Goal: Navigation & Orientation: Find specific page/section

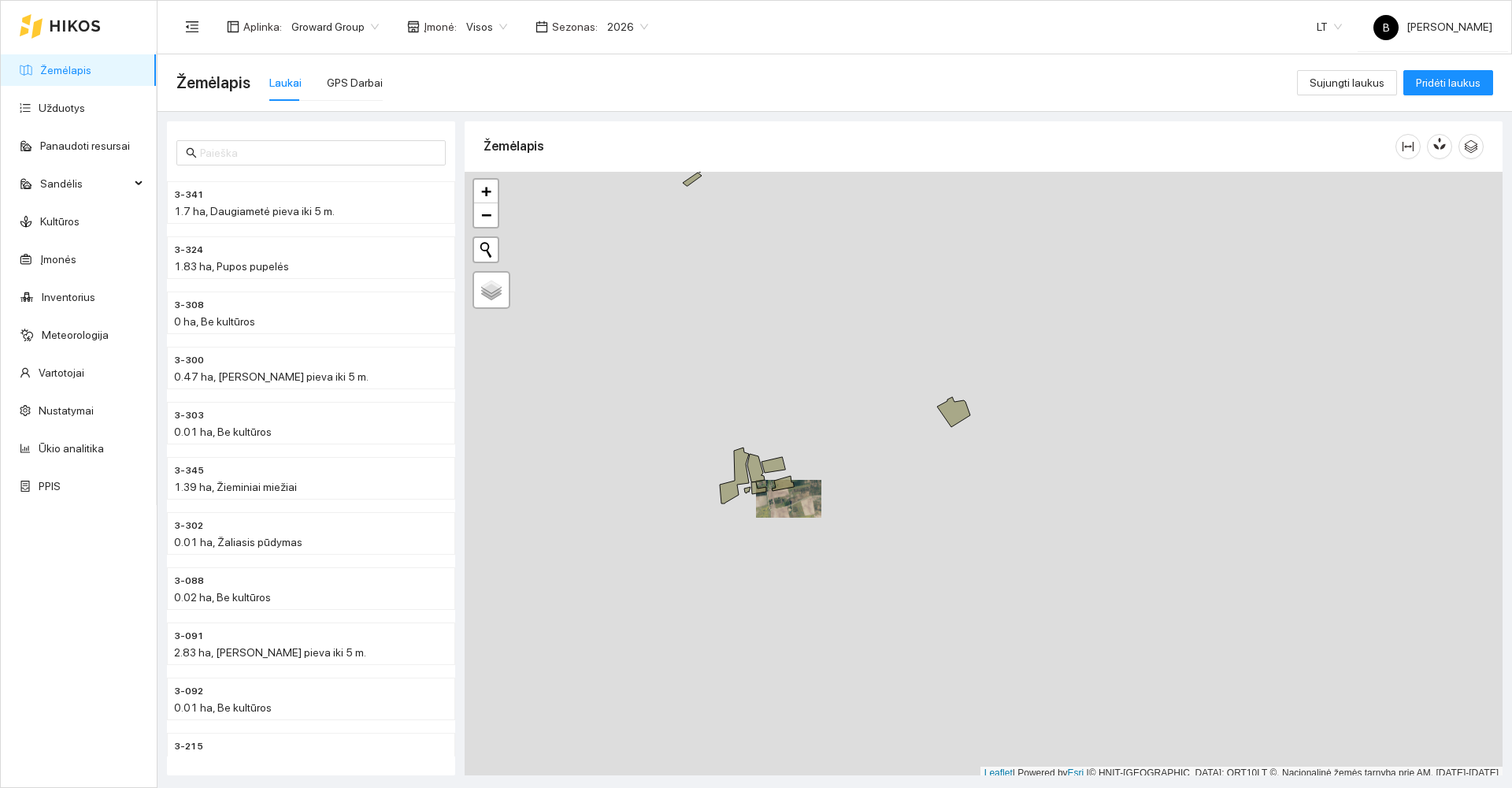
scroll to position [5, 0]
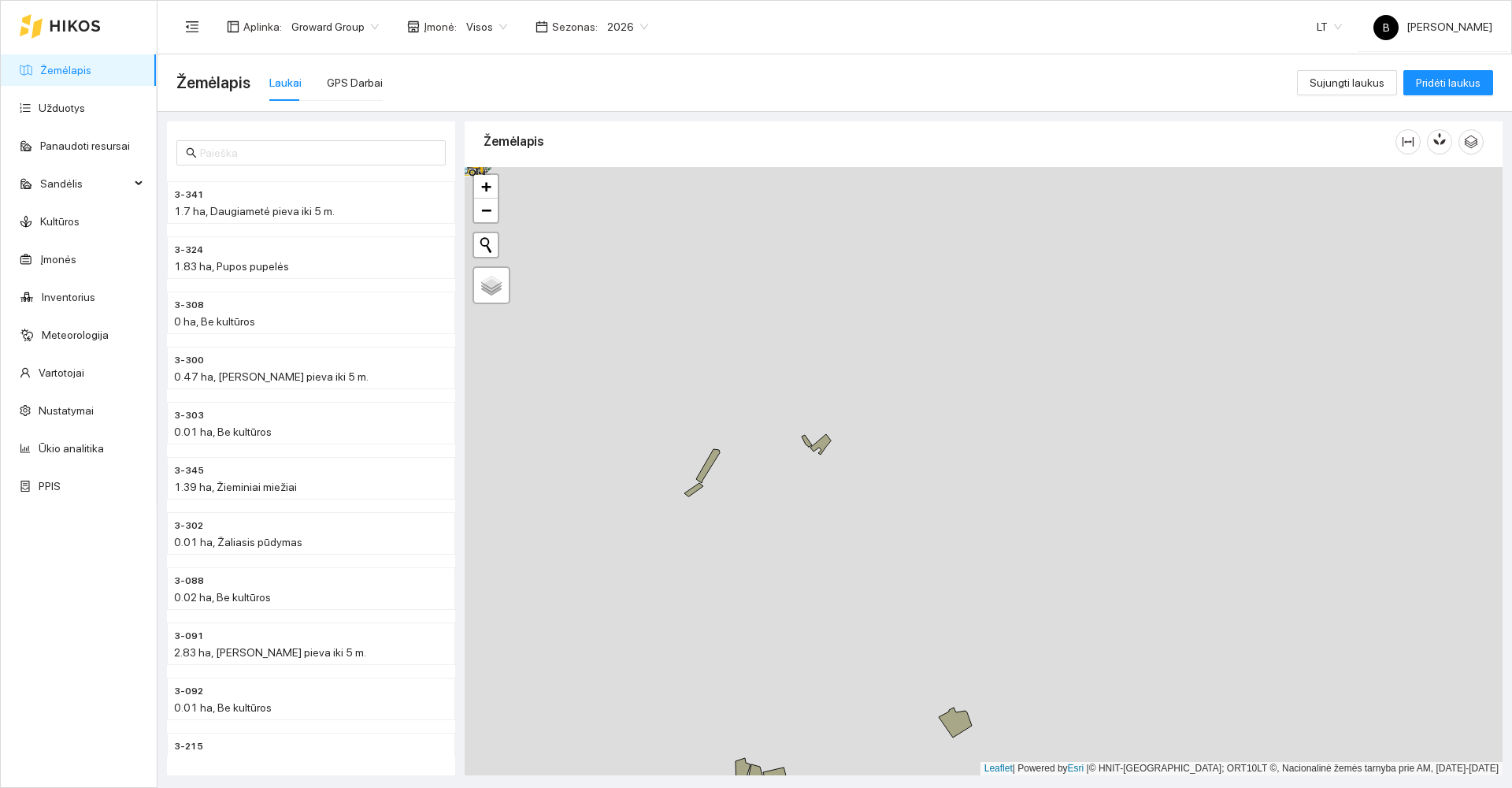
drag, startPoint x: 779, startPoint y: 485, endPoint x: 769, endPoint y: 673, distance: 188.3
click at [770, 674] on div at bounding box center [984, 471] width 1039 height 609
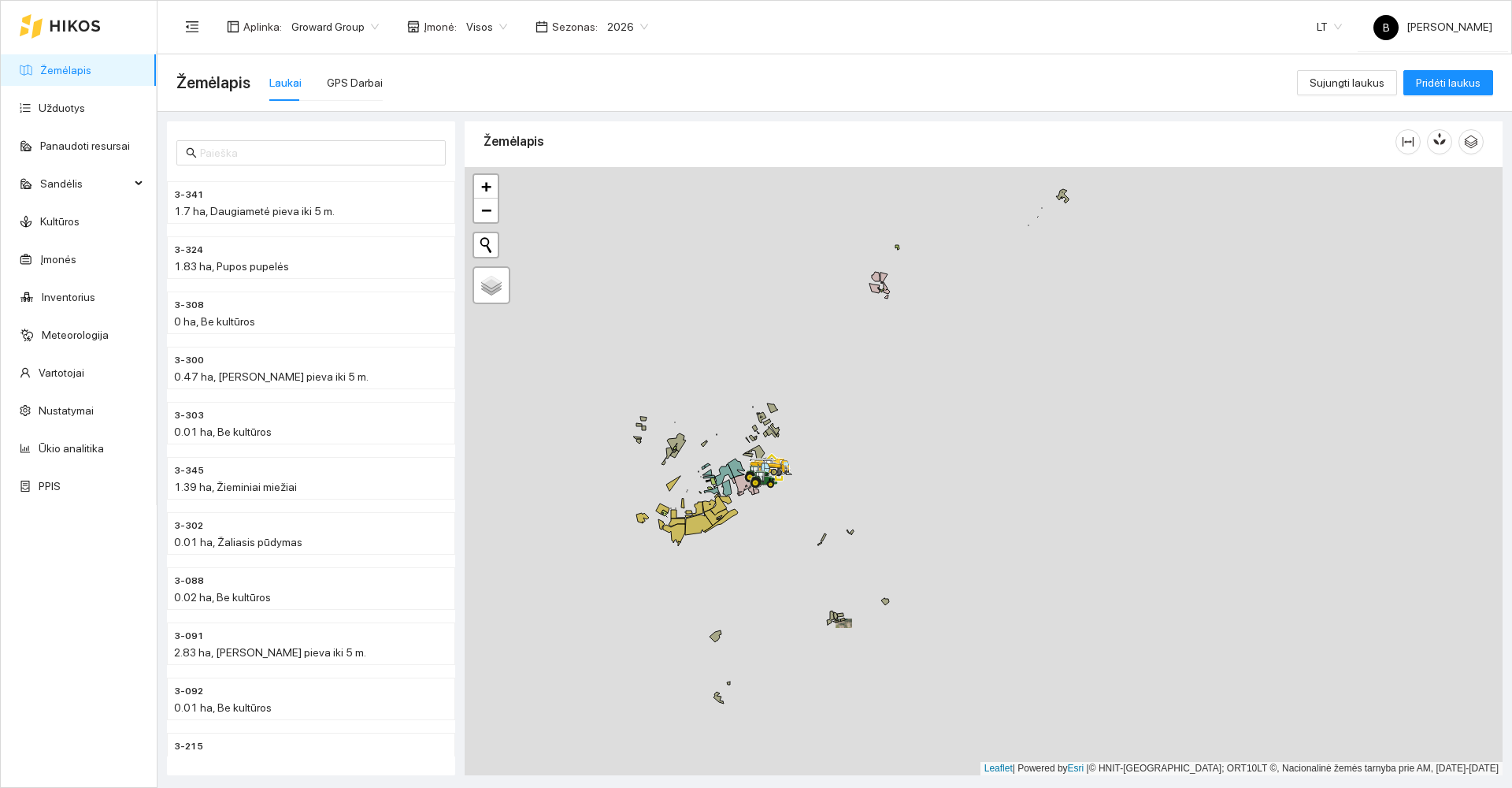
drag, startPoint x: 857, startPoint y: 468, endPoint x: 813, endPoint y: 621, distance: 159.2
click at [811, 623] on div at bounding box center [984, 471] width 1039 height 609
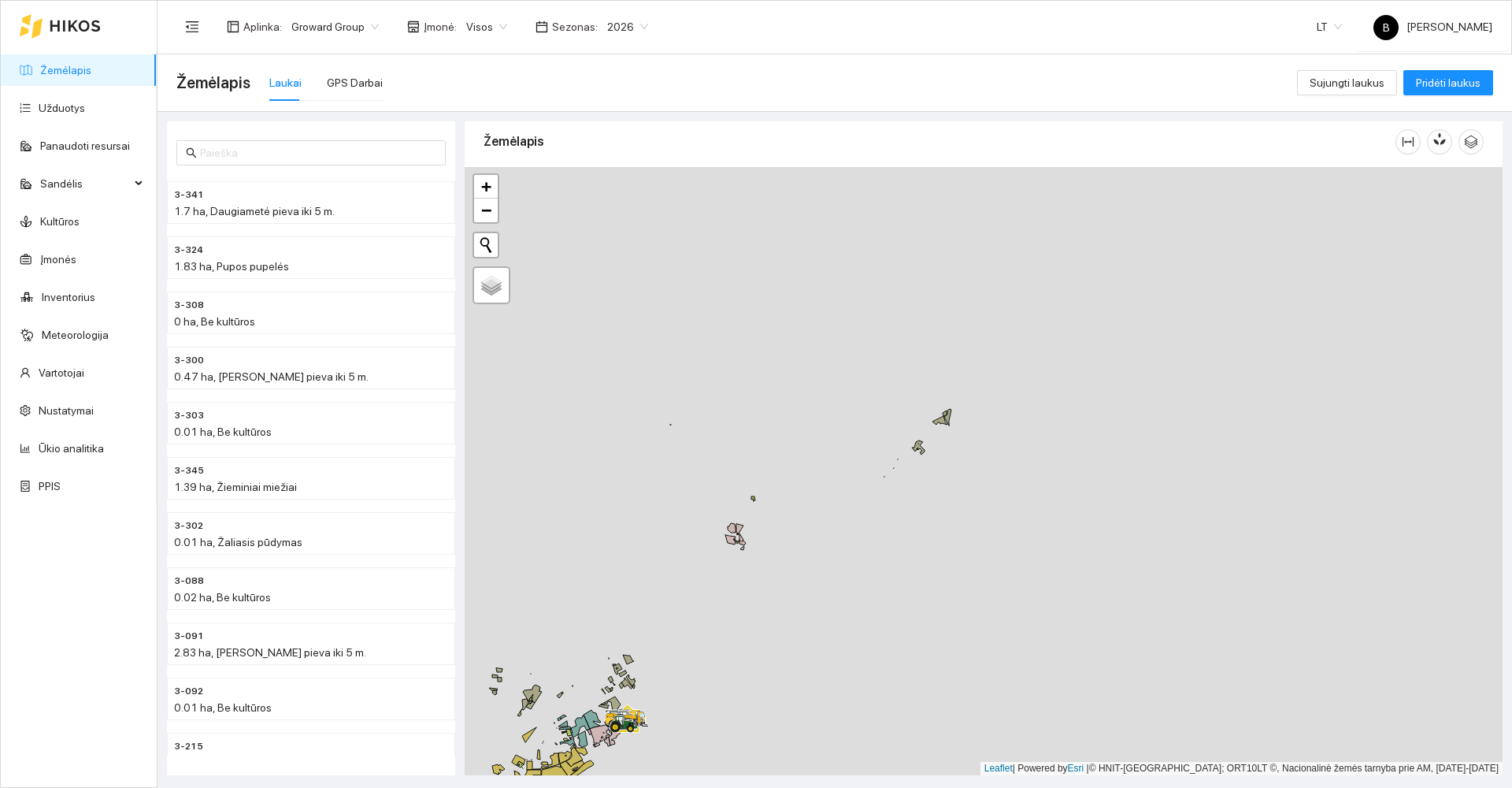
drag, startPoint x: 918, startPoint y: 525, endPoint x: 909, endPoint y: 533, distance: 12.0
click at [898, 556] on div at bounding box center [984, 471] width 1039 height 609
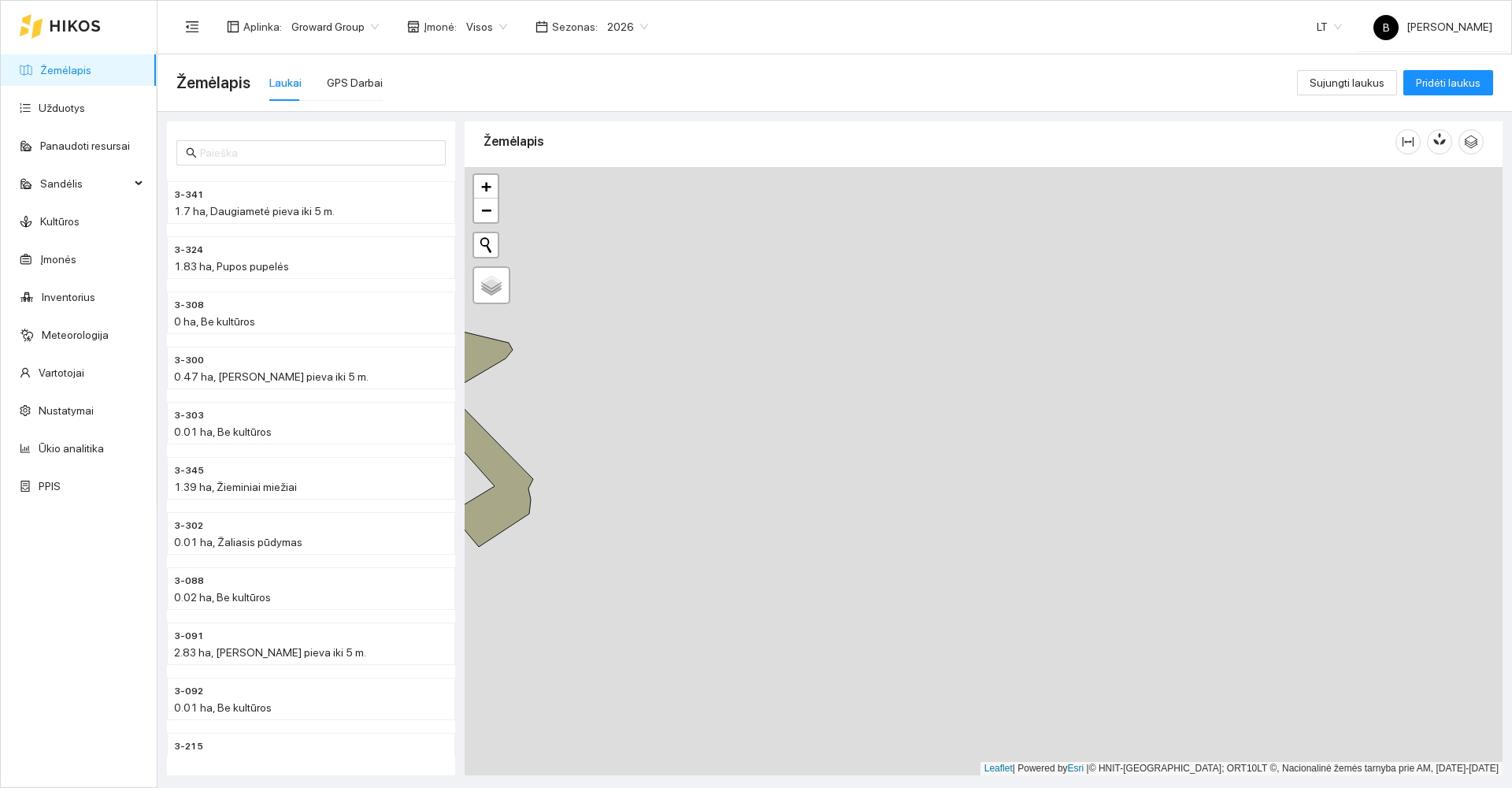
drag, startPoint x: 794, startPoint y: 334, endPoint x: 951, endPoint y: 651, distance: 353.7
click at [951, 654] on div at bounding box center [984, 471] width 1039 height 609
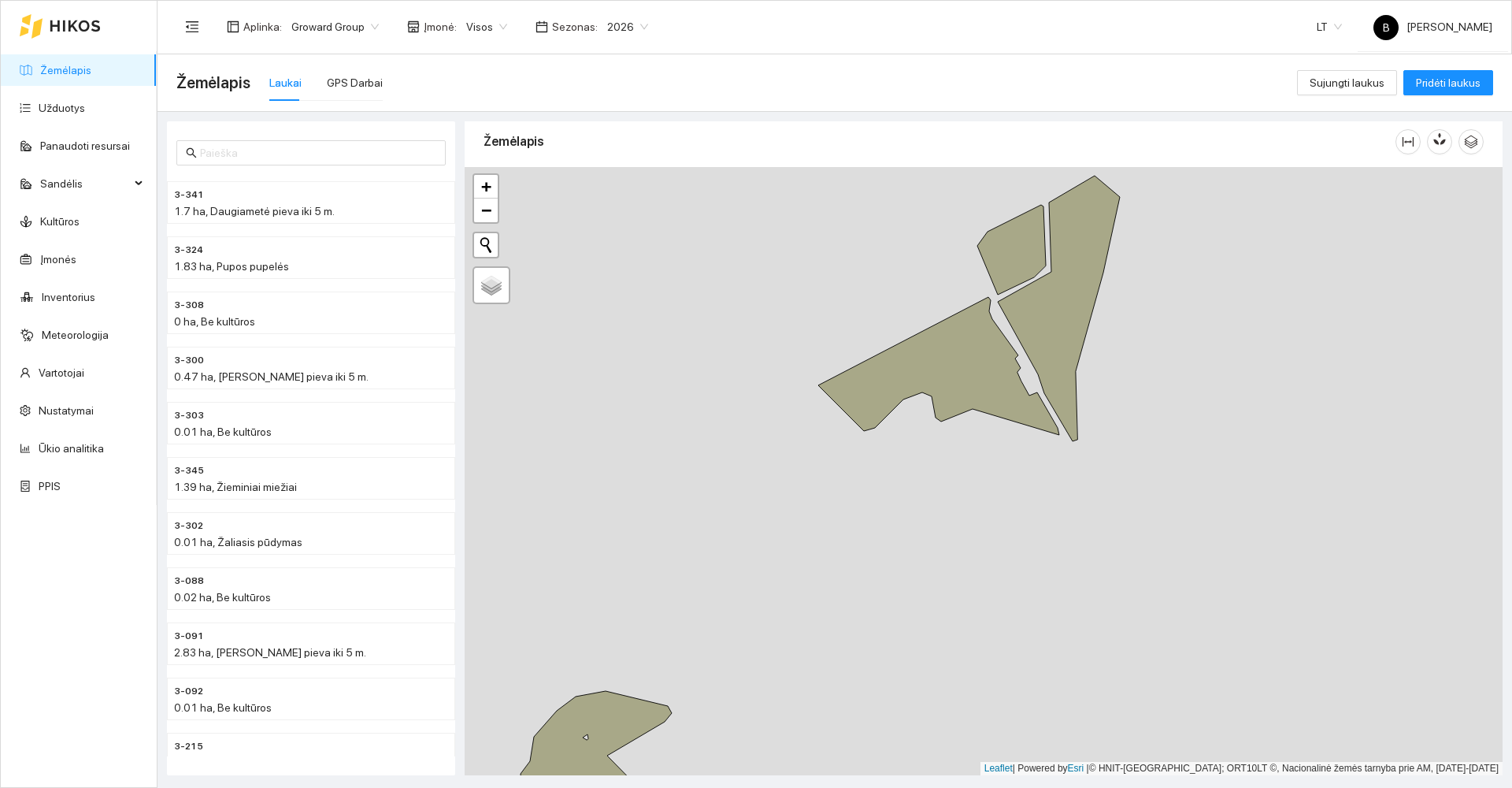
drag, startPoint x: 923, startPoint y: 433, endPoint x: 920, endPoint y: 539, distance: 106.0
click at [918, 546] on div at bounding box center [984, 471] width 1039 height 609
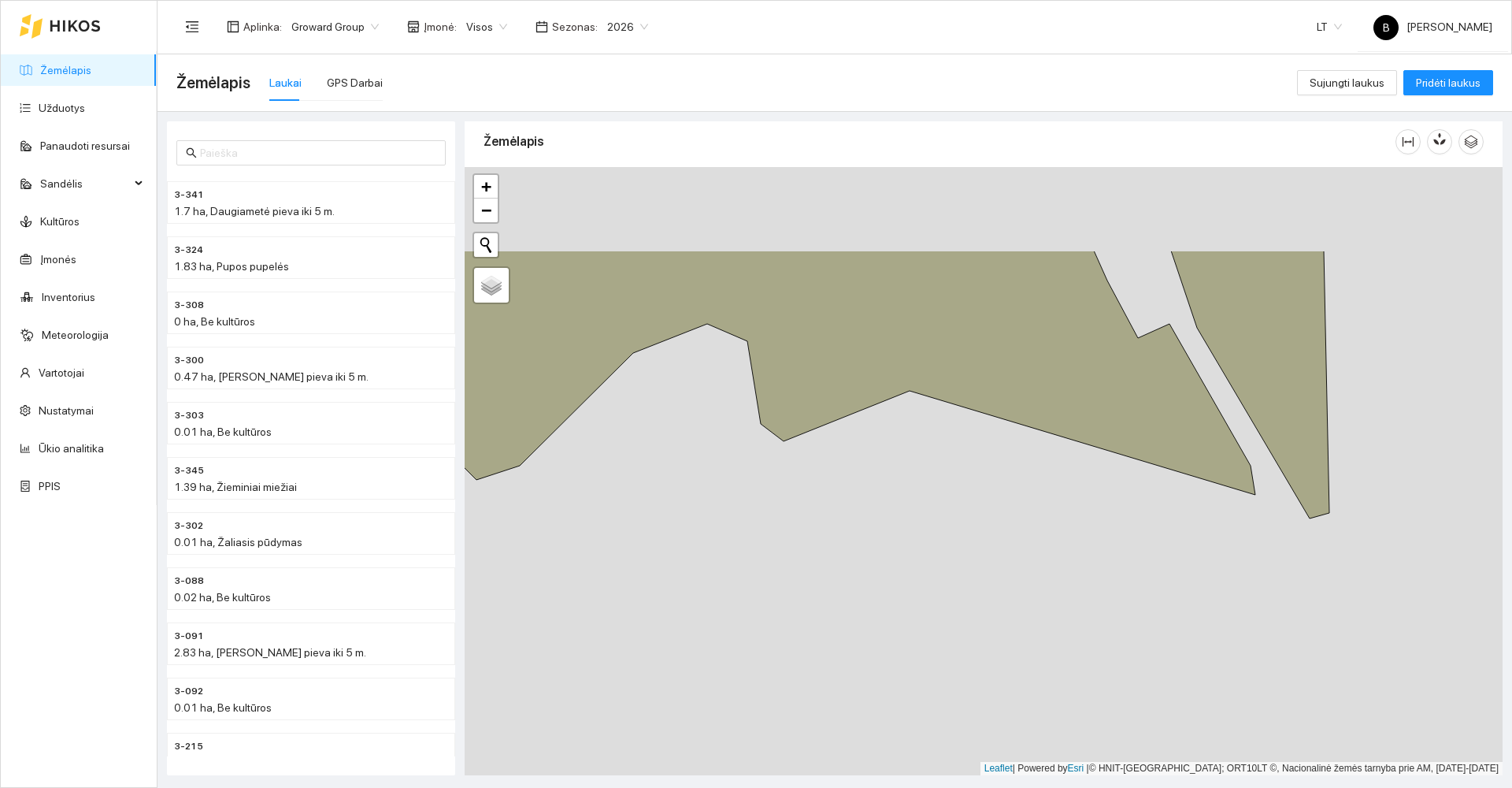
drag, startPoint x: 960, startPoint y: 551, endPoint x: 911, endPoint y: 609, distance: 75.9
click at [914, 612] on div at bounding box center [984, 471] width 1039 height 609
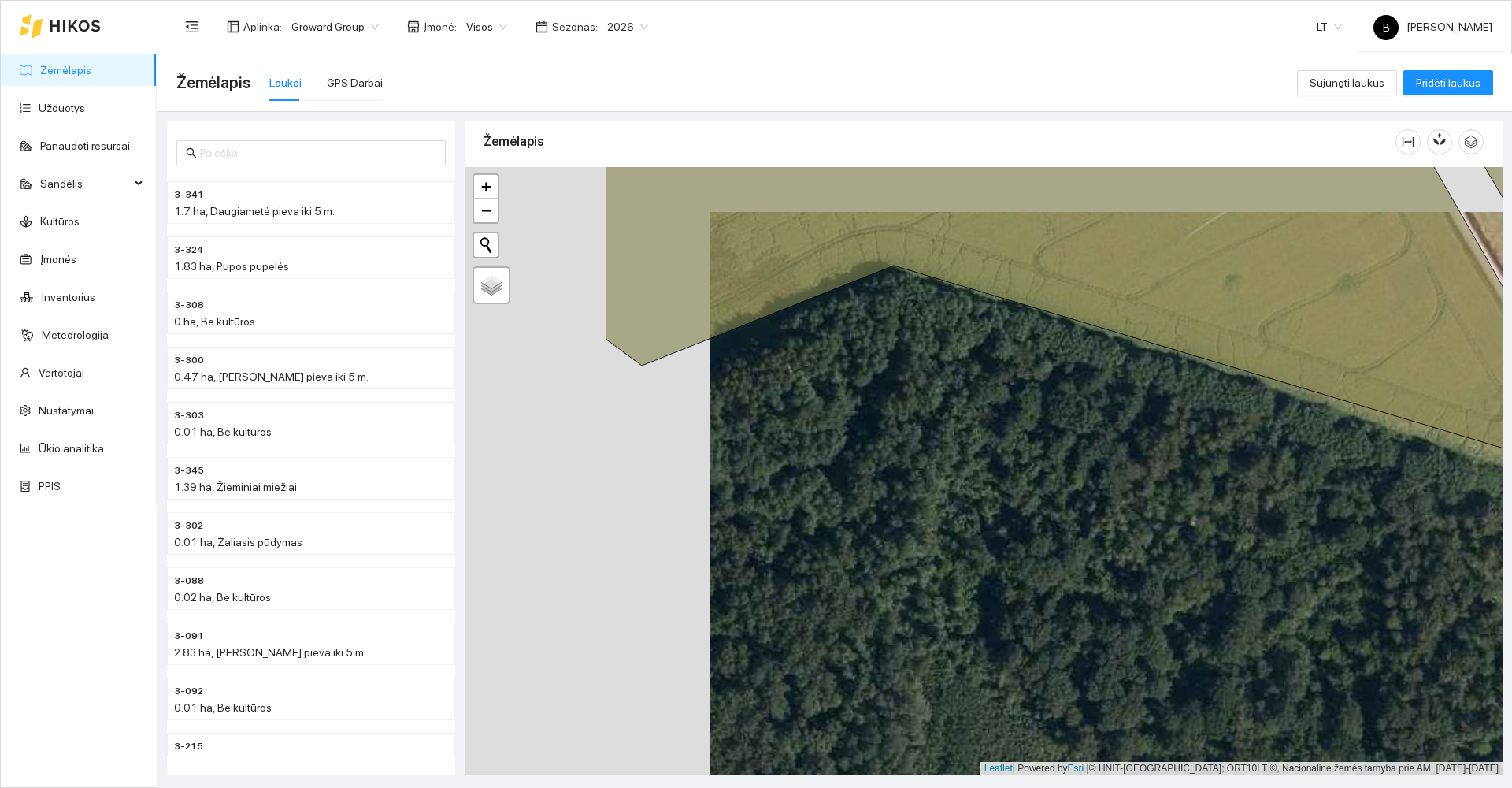
drag, startPoint x: 708, startPoint y: 304, endPoint x: 1087, endPoint y: 326, distance: 379.6
click at [1087, 326] on div at bounding box center [984, 471] width 1039 height 609
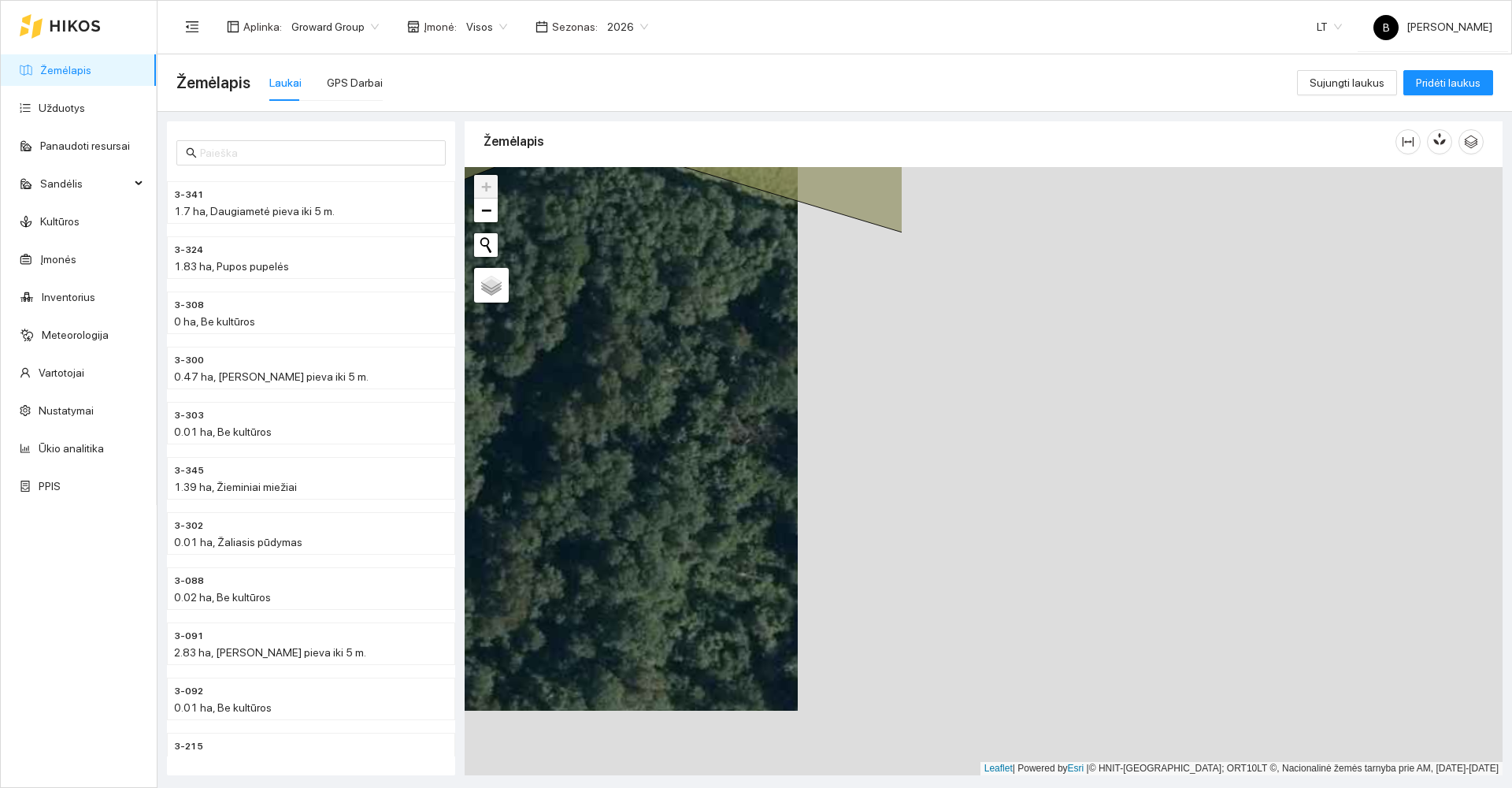
drag, startPoint x: 1326, startPoint y: 320, endPoint x: 470, endPoint y: 243, distance: 859.5
click at [470, 243] on div at bounding box center [984, 471] width 1039 height 609
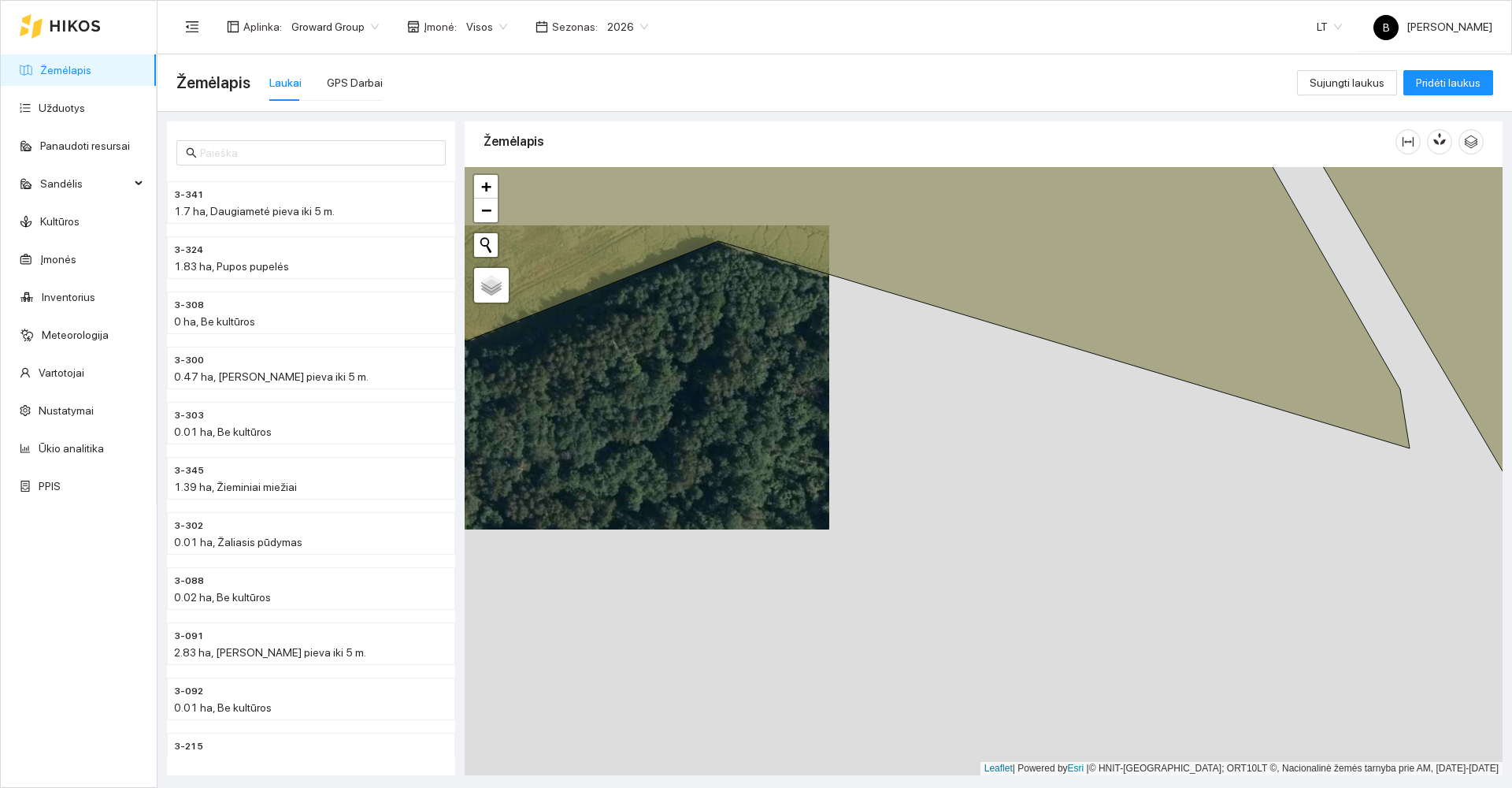
drag, startPoint x: 1028, startPoint y: 388, endPoint x: 997, endPoint y: 366, distance: 38.0
click at [1010, 376] on div at bounding box center [984, 471] width 1039 height 609
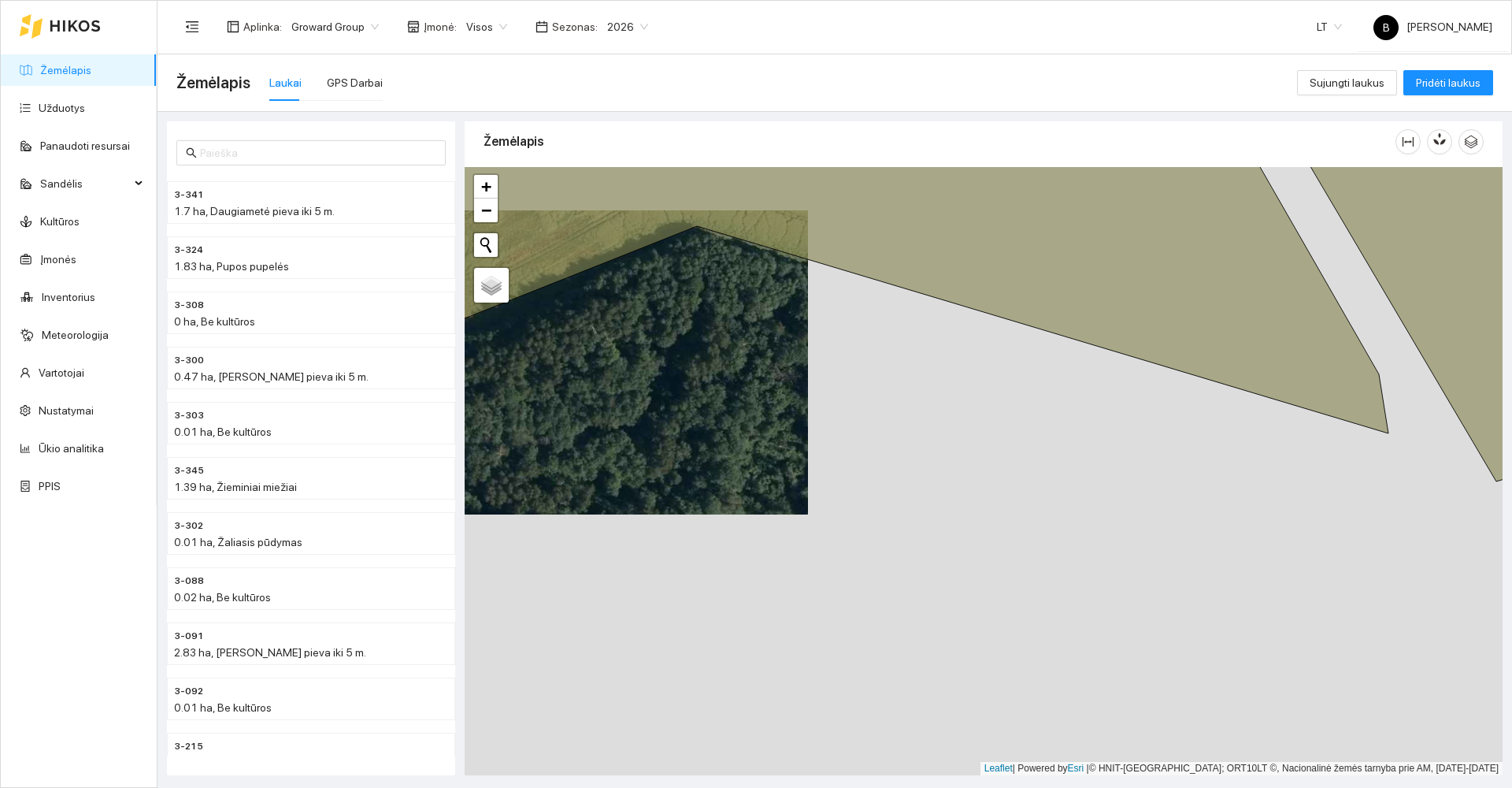
drag, startPoint x: 997, startPoint y: 366, endPoint x: 923, endPoint y: 312, distance: 91.6
click at [927, 315] on div at bounding box center [984, 471] width 1039 height 609
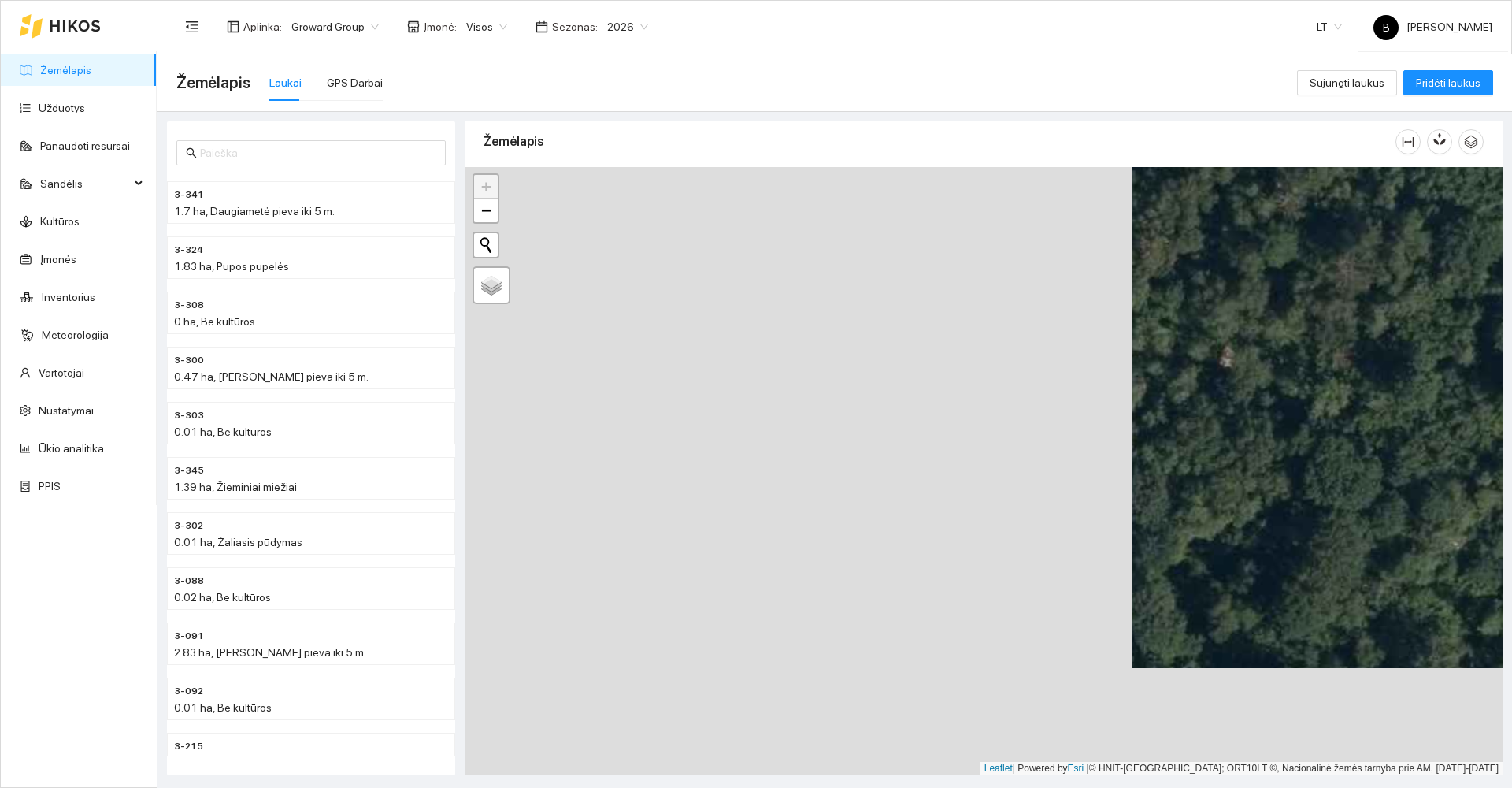
drag, startPoint x: 687, startPoint y: 529, endPoint x: 1402, endPoint y: 382, distance: 730.0
click at [1455, 400] on div at bounding box center [984, 471] width 1039 height 609
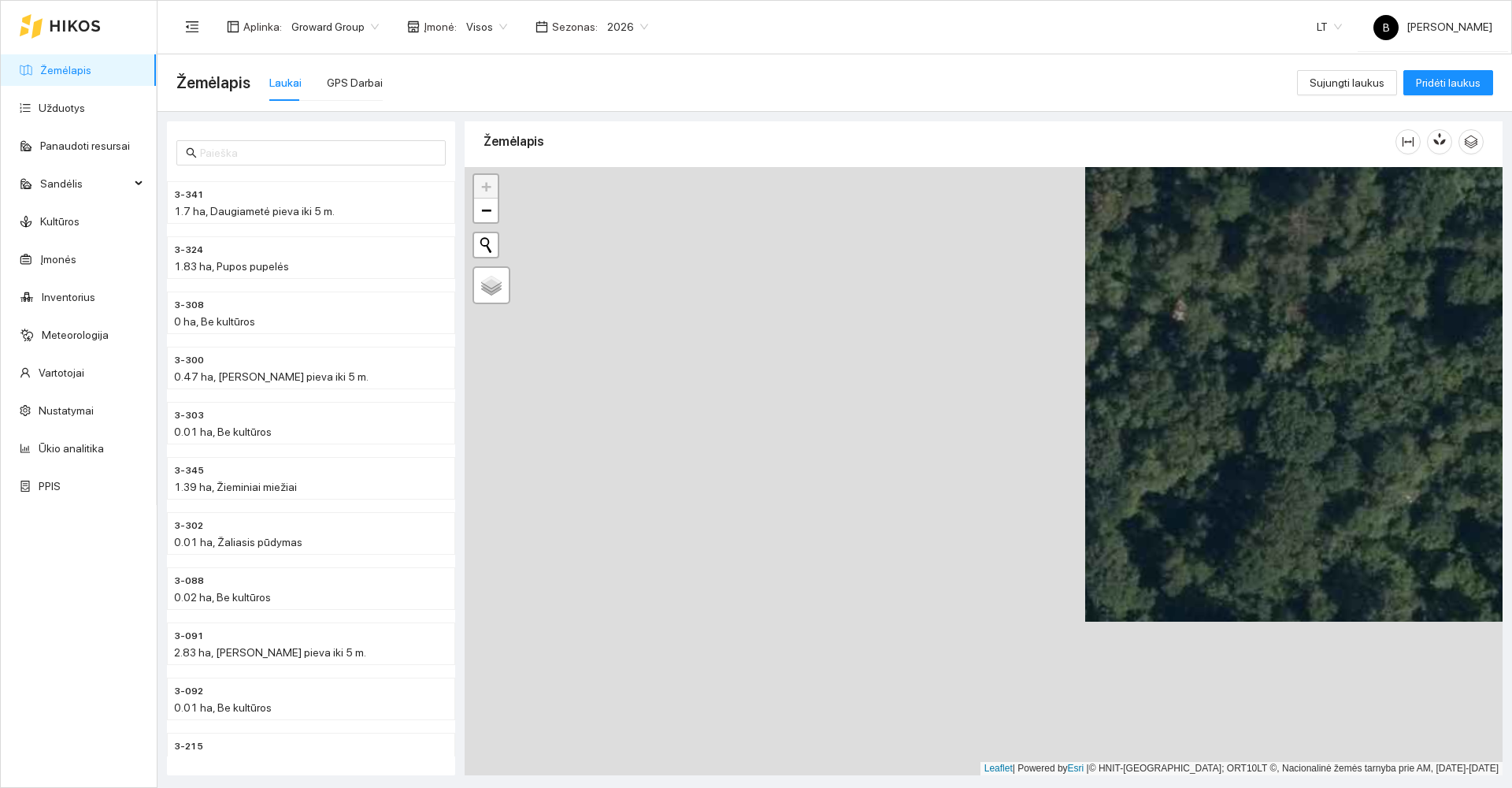
drag, startPoint x: 1414, startPoint y: 395, endPoint x: 1275, endPoint y: 336, distance: 151.0
click at [1275, 333] on div at bounding box center [984, 471] width 1039 height 609
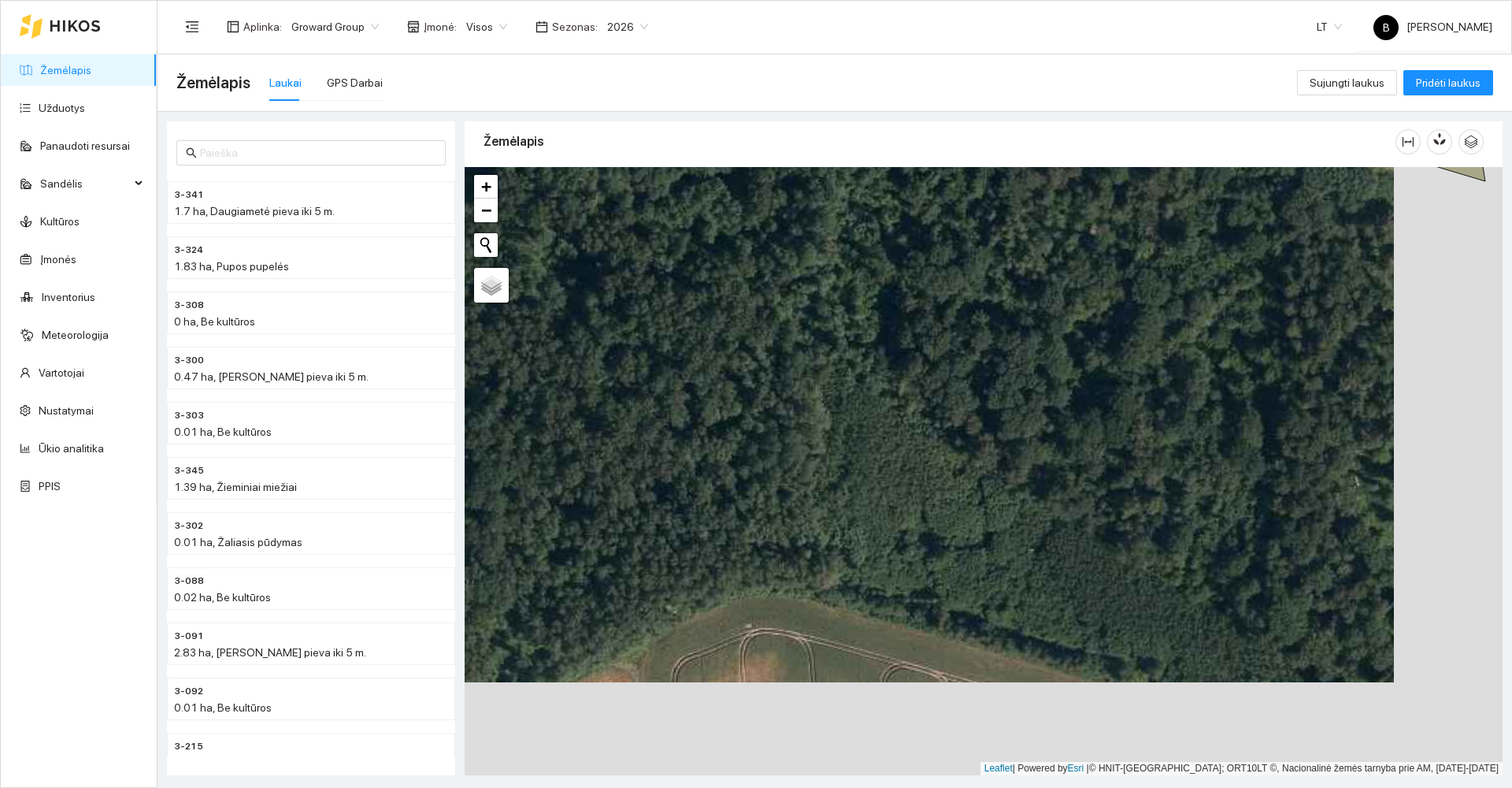
drag, startPoint x: 1220, startPoint y: 422, endPoint x: 1157, endPoint y: 381, distance: 75.2
click at [1157, 381] on div at bounding box center [984, 471] width 1039 height 609
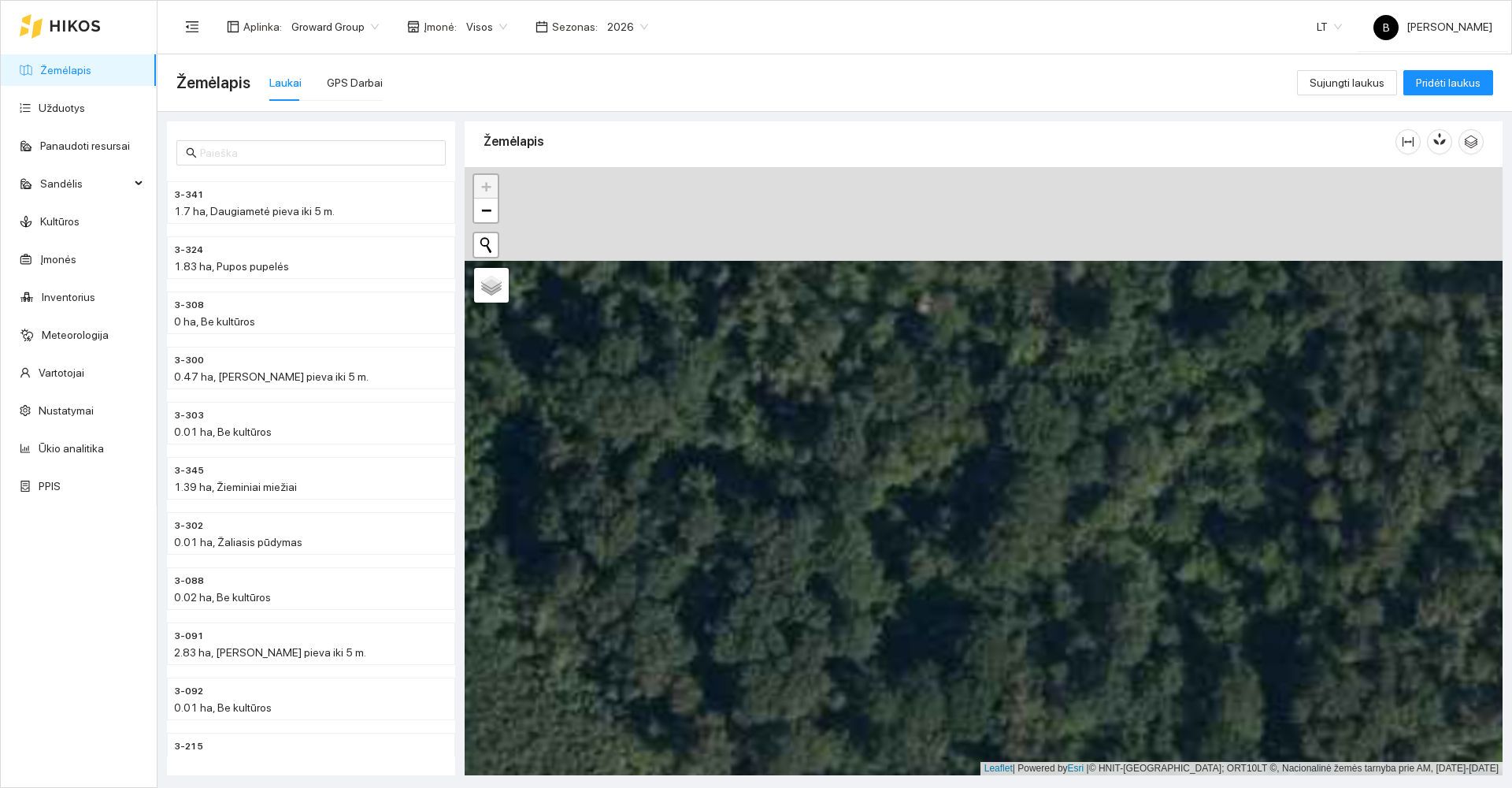
drag, startPoint x: 1033, startPoint y: 318, endPoint x: 940, endPoint y: 574, distance: 272.4
click at [940, 574] on div at bounding box center [984, 471] width 1039 height 609
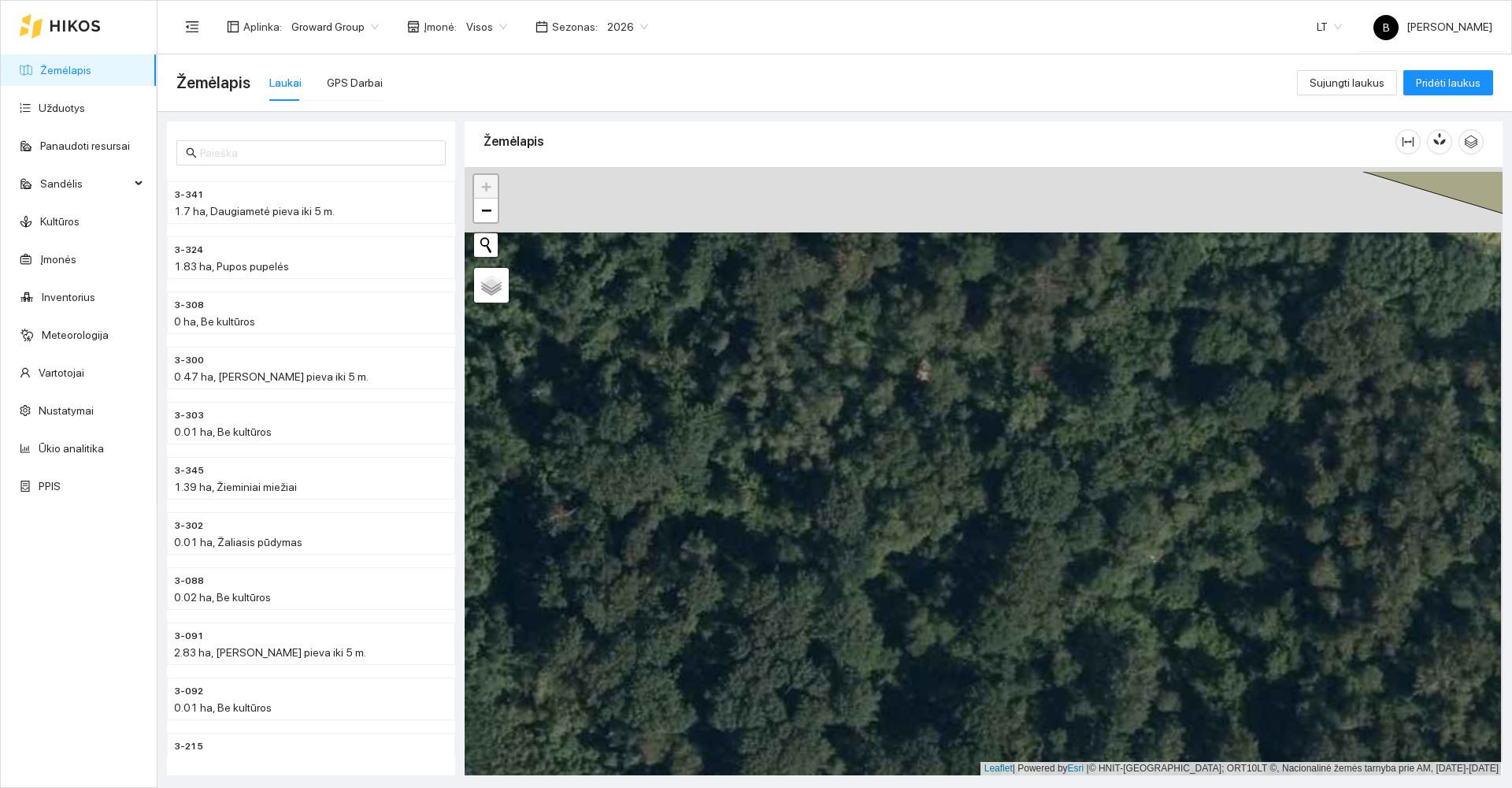
drag, startPoint x: 1010, startPoint y: 373, endPoint x: 1011, endPoint y: 457, distance: 84.0
click at [1011, 457] on div at bounding box center [984, 471] width 1039 height 609
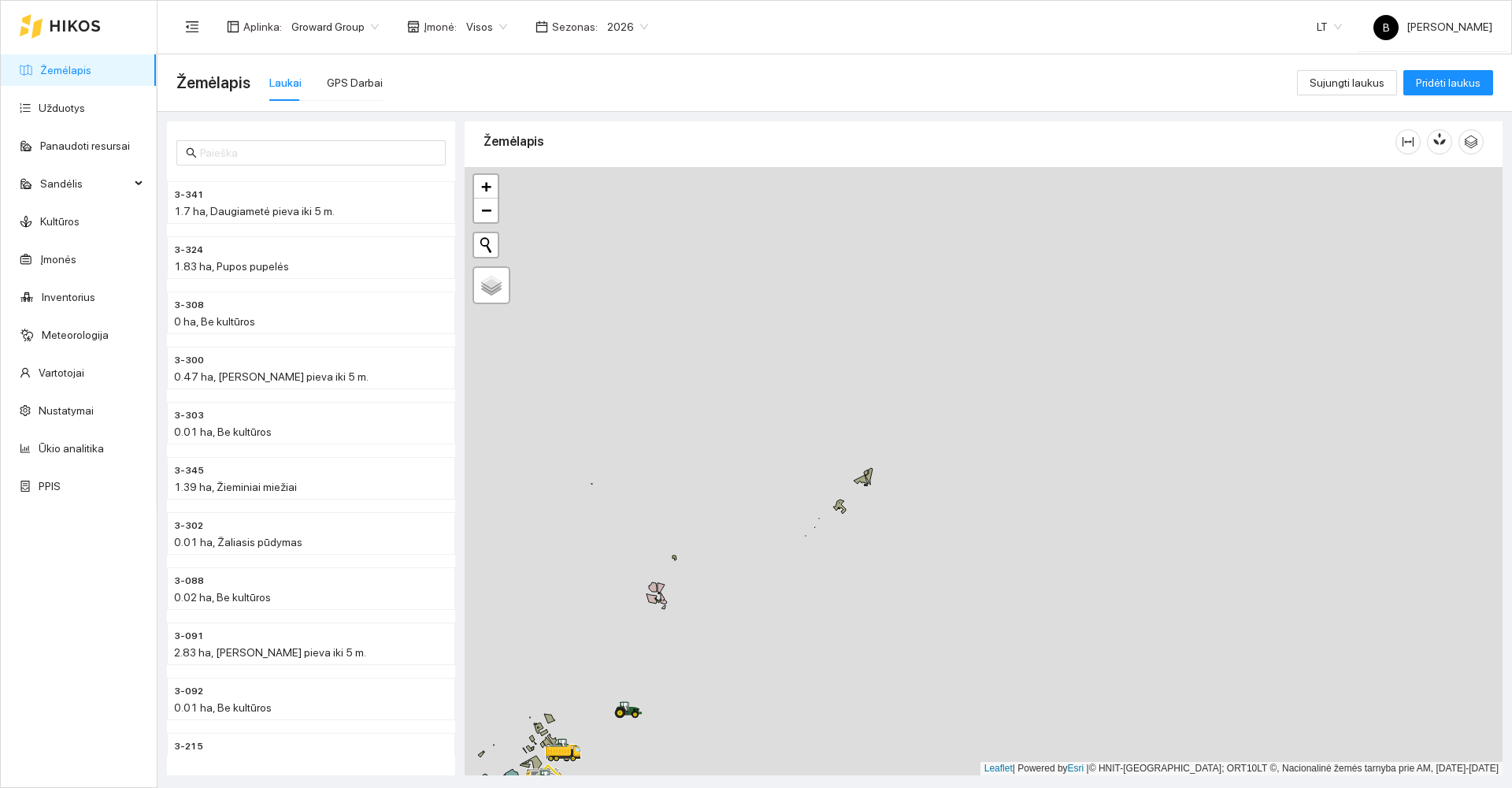
drag, startPoint x: 738, startPoint y: 475, endPoint x: 935, endPoint y: 371, distance: 222.8
click at [935, 371] on div at bounding box center [984, 471] width 1039 height 609
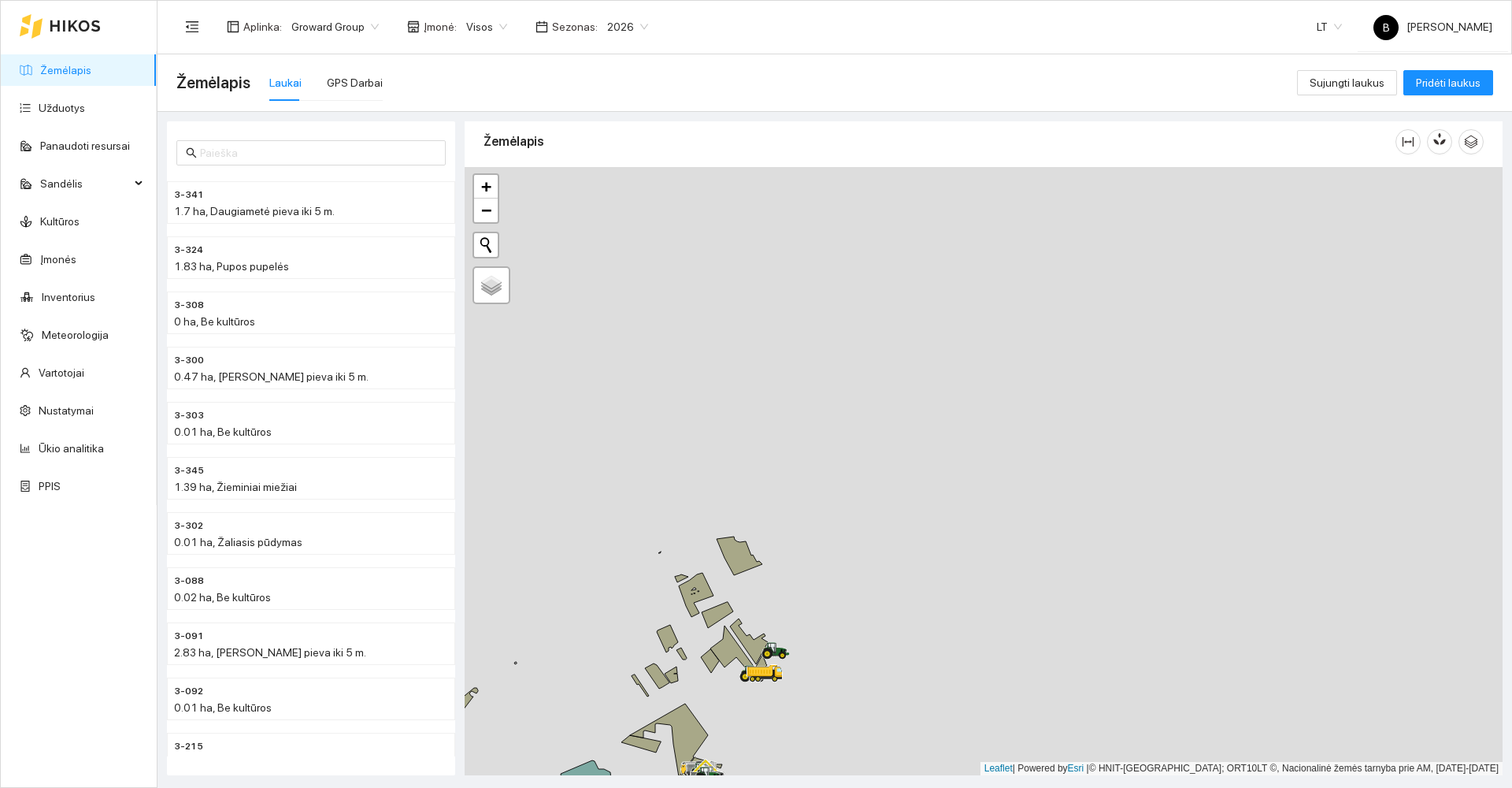
drag, startPoint x: 846, startPoint y: 581, endPoint x: 947, endPoint y: 372, distance: 232.1
click at [947, 372] on div at bounding box center [984, 471] width 1039 height 609
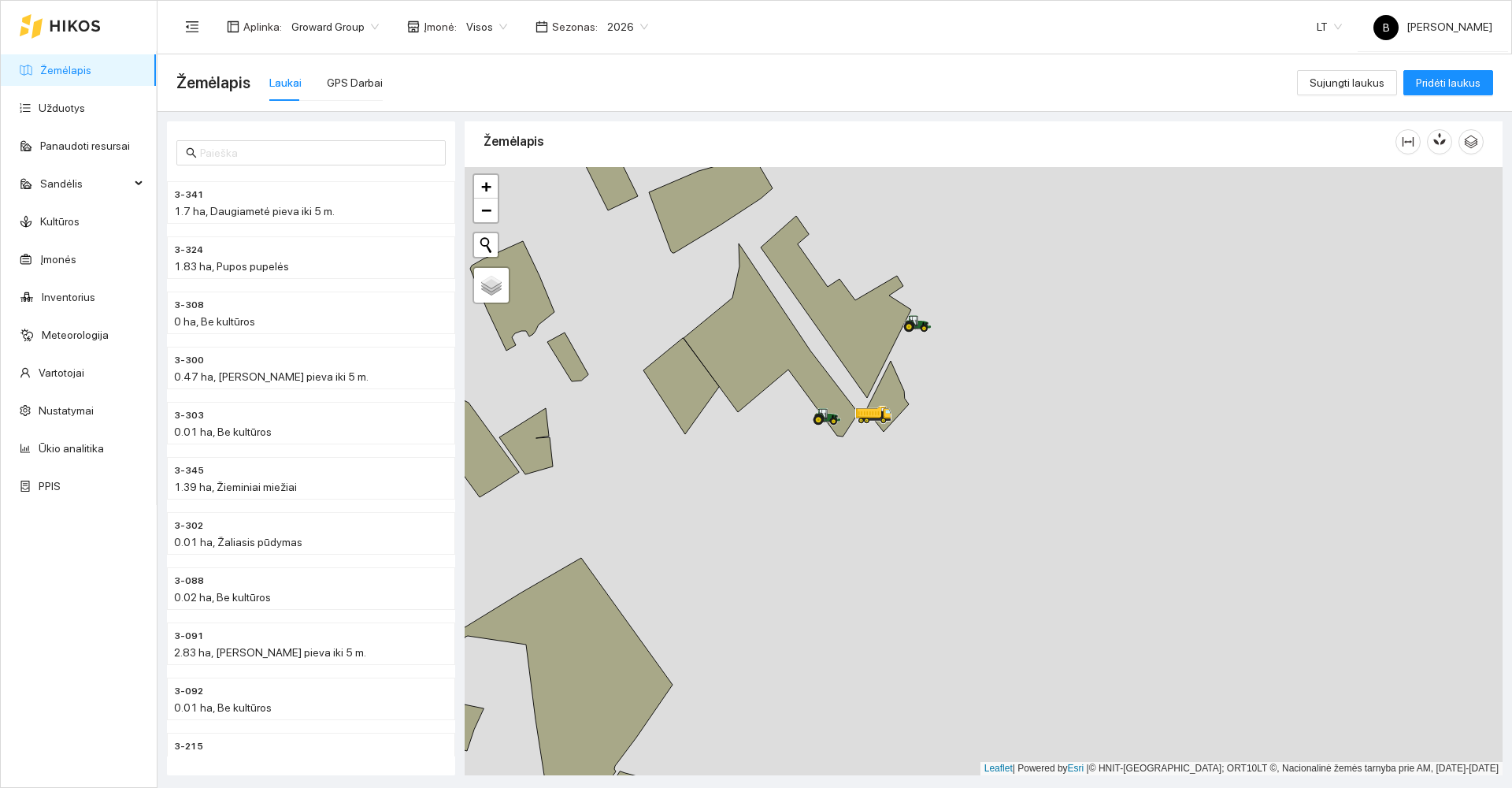
drag, startPoint x: 805, startPoint y: 470, endPoint x: 824, endPoint y: 547, distance: 79.3
click at [824, 547] on div at bounding box center [984, 471] width 1039 height 609
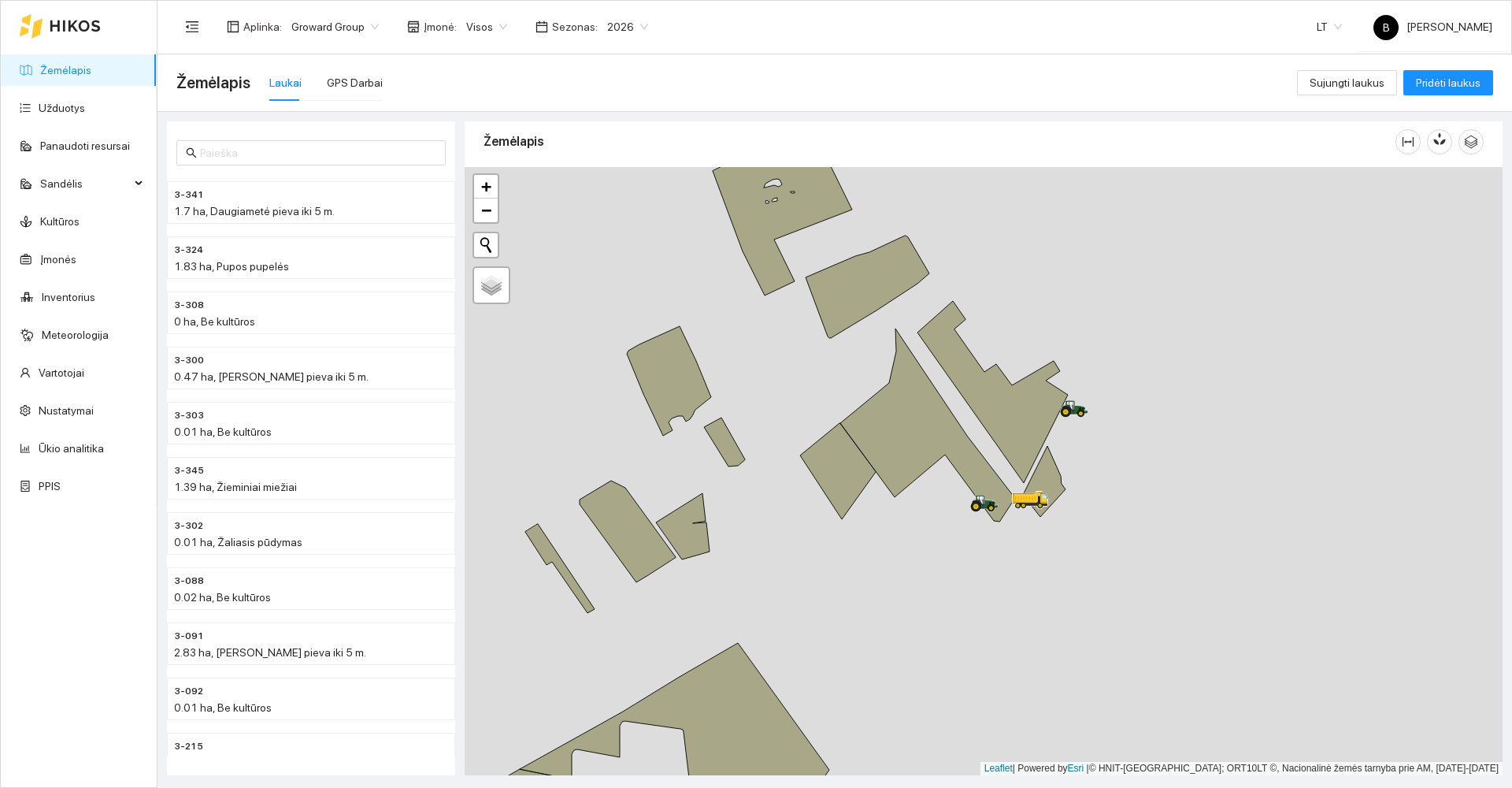
drag, startPoint x: 743, startPoint y: 523, endPoint x: 886, endPoint y: 532, distance: 143.3
click at [886, 532] on div at bounding box center [984, 471] width 1039 height 609
